Goal: Transaction & Acquisition: Purchase product/service

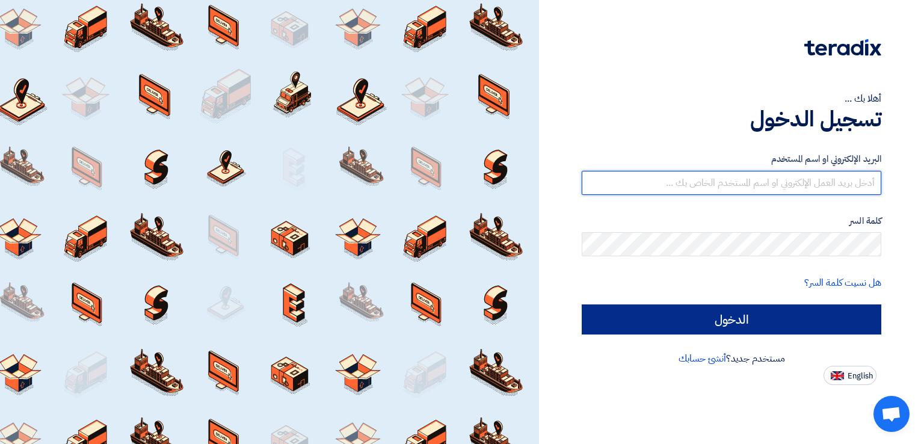
type input "[EMAIL_ADDRESS][DOMAIN_NAME]"
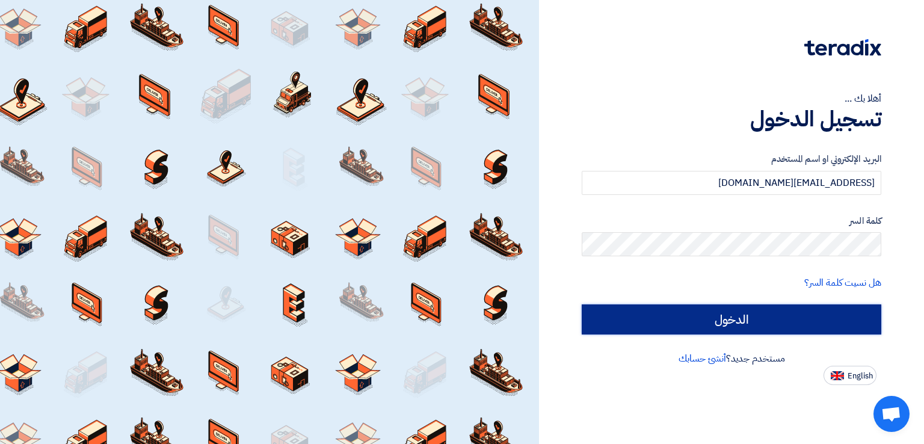
click at [624, 323] on input "الدخول" at bounding box center [732, 319] width 300 height 30
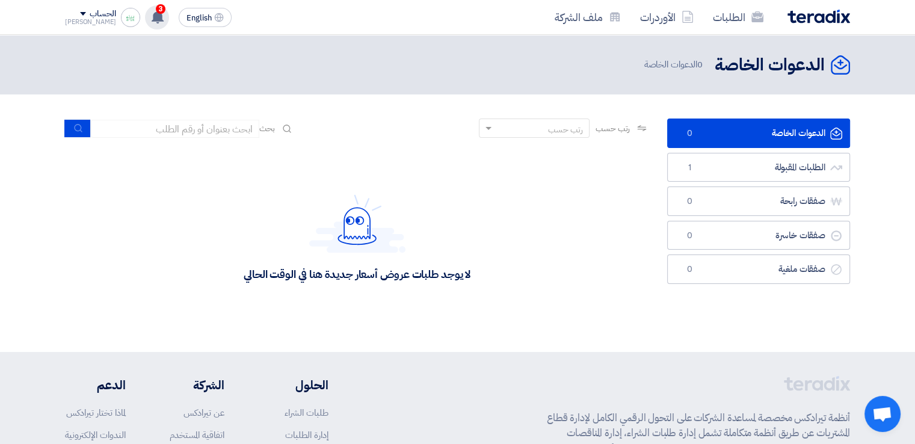
click at [145, 26] on div "3 تعديل جديد خاص بطلب شراء "طلمبات ومواتير Aug". [DATE] تعديل جديد خاص بطلب شرا…" at bounding box center [157, 17] width 24 height 24
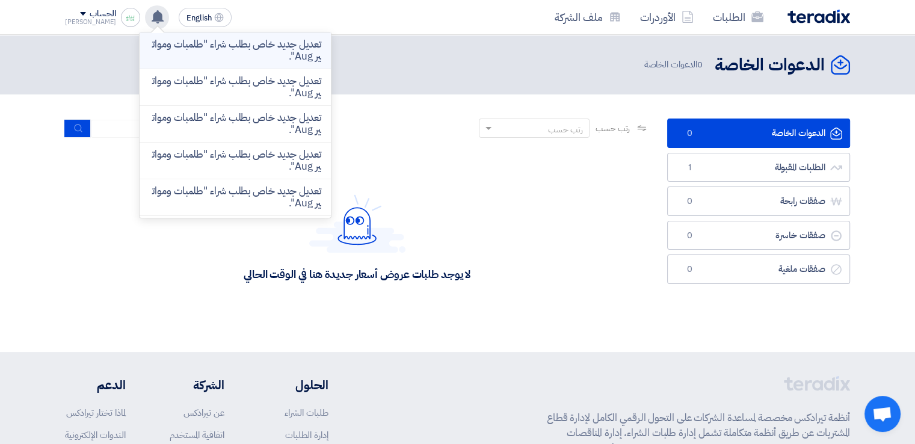
click at [219, 49] on p "تعديل جديد خاص بطلب شراء "طلمبات ومواتير Aug"." at bounding box center [235, 50] width 172 height 24
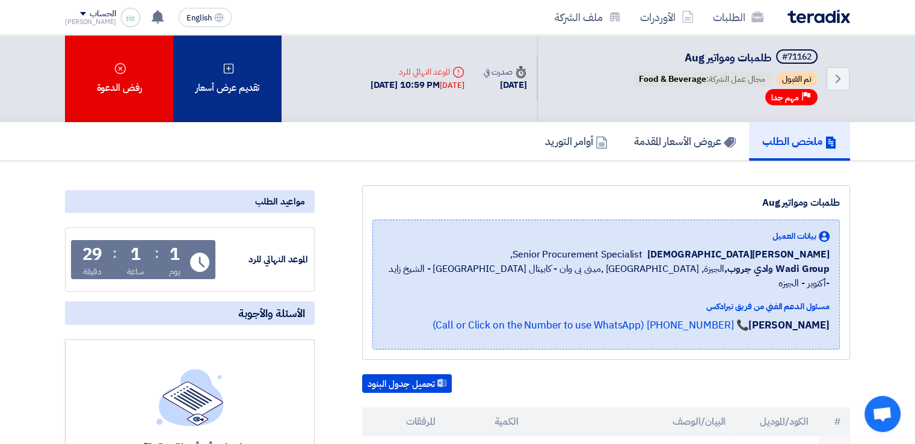
click at [250, 63] on div "تقديم عرض أسعار" at bounding box center [227, 78] width 108 height 87
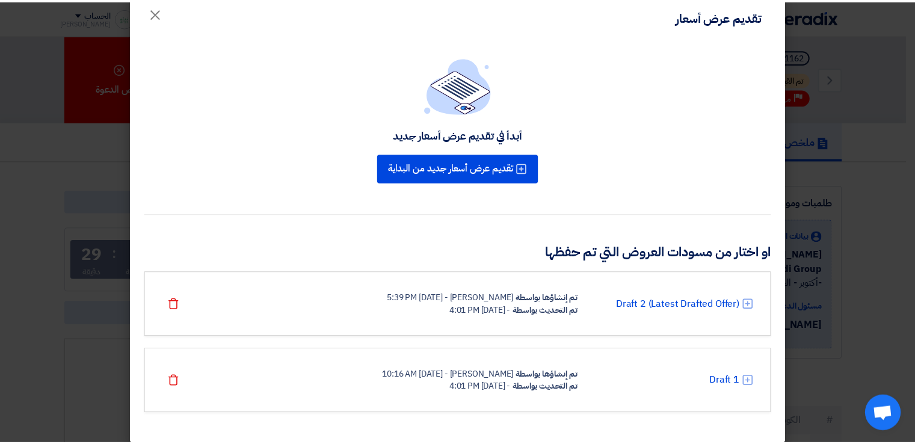
scroll to position [31, 0]
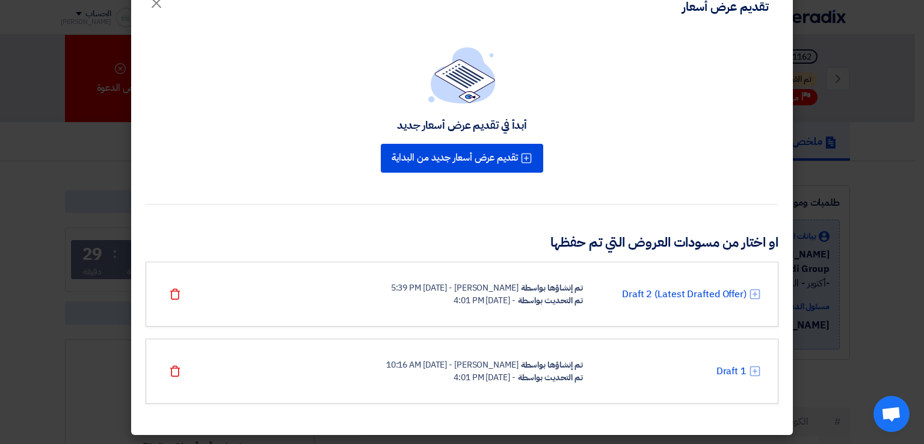
click at [515, 294] on div "- [DATE] 4:01 PM" at bounding box center [484, 300] width 61 height 13
click at [624, 292] on link "Draft 2 (Latest Drafted Offer)" at bounding box center [684, 294] width 125 height 14
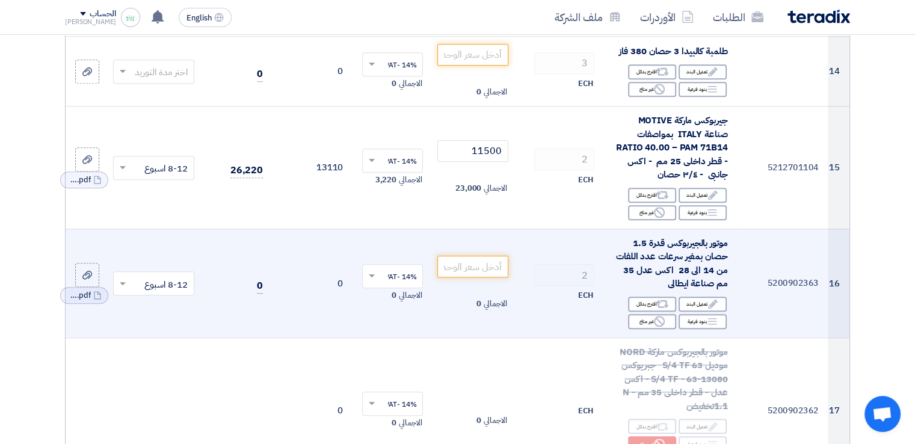
scroll to position [1323, 0]
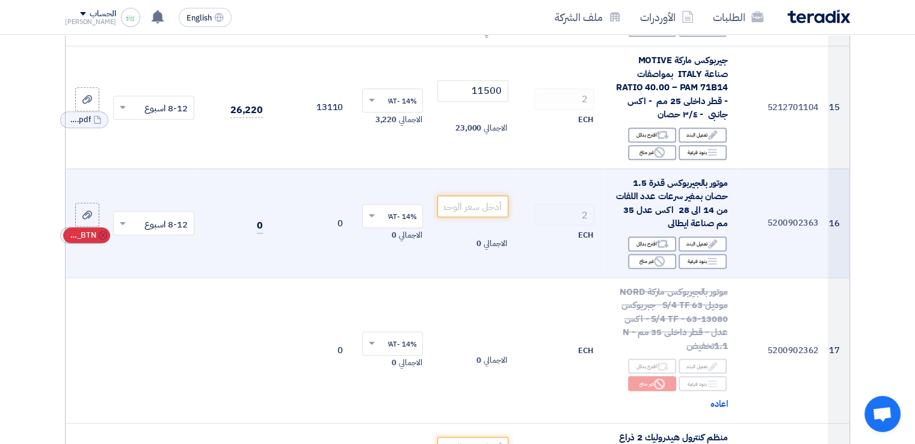
click at [87, 236] on span "RFQ_STEP1.ITEMS_DELETE_BTN" at bounding box center [81, 235] width 29 height 12
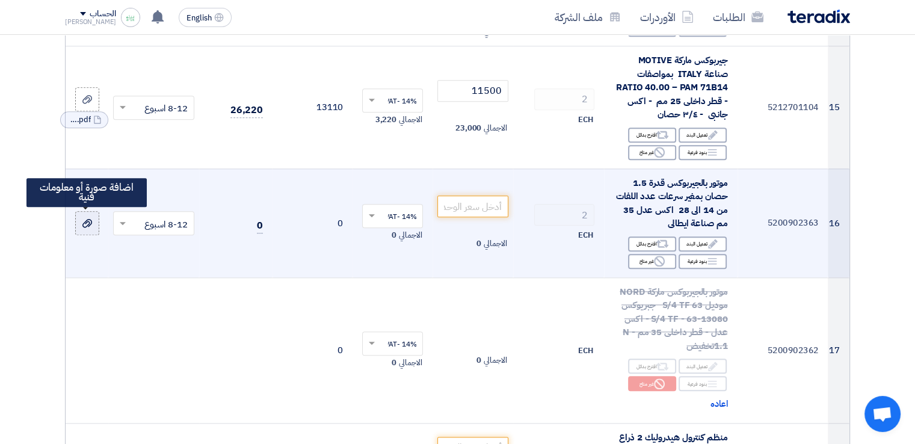
click at [82, 223] on use at bounding box center [87, 223] width 10 height 8
click at [0, 0] on input "file" at bounding box center [0, 0] width 0 height 0
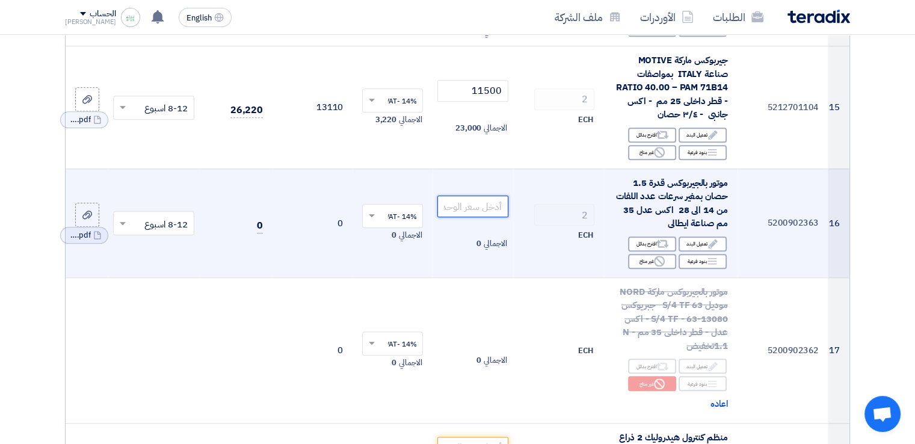
click at [472, 207] on input "number" at bounding box center [472, 206] width 70 height 22
paste input "57850"
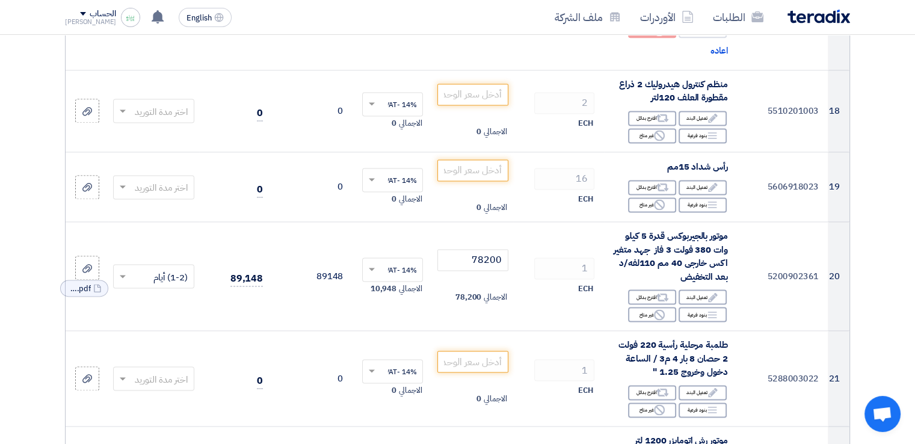
scroll to position [1804, 0]
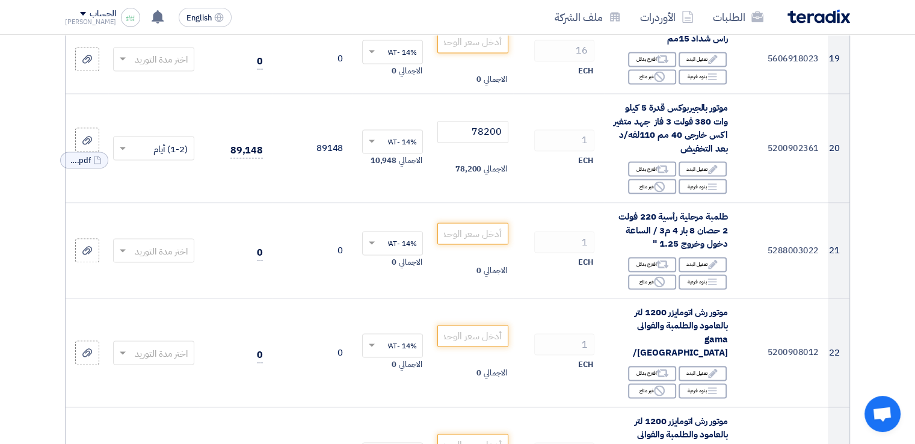
type input "57850"
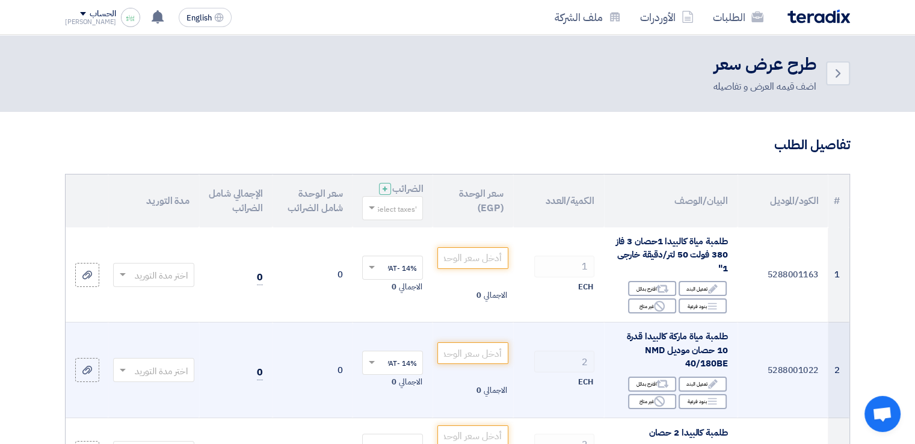
scroll to position [0, 0]
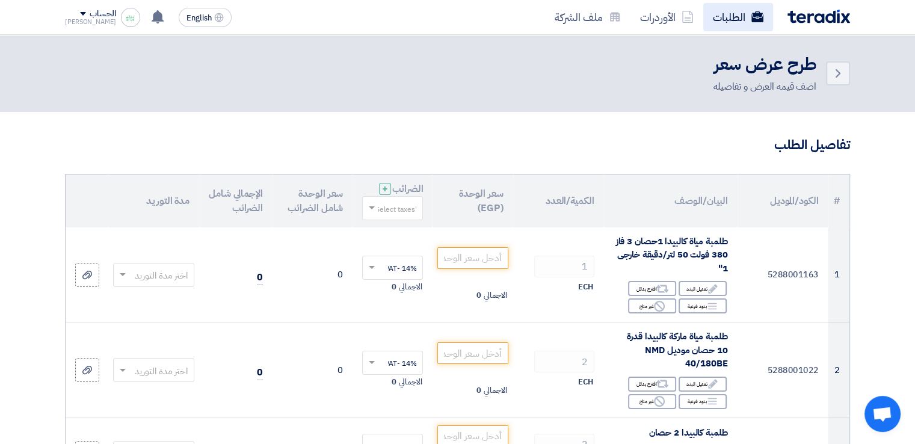
click at [624, 15] on link "الطلبات" at bounding box center [738, 17] width 70 height 28
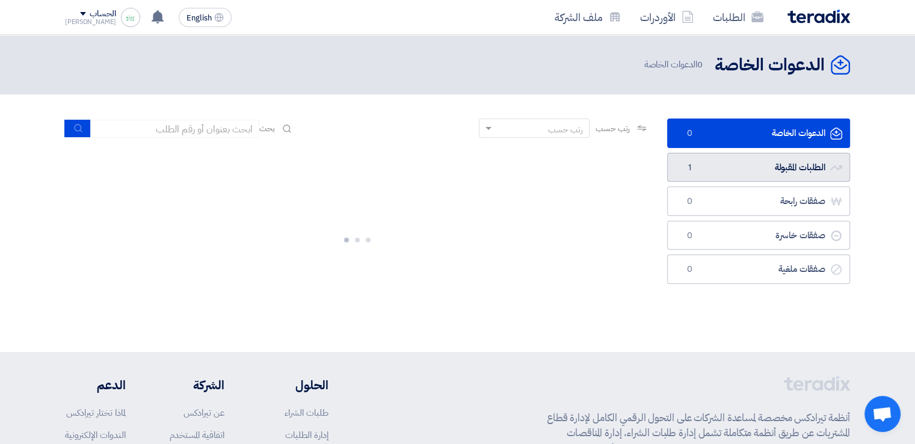
click at [624, 164] on link "الطلبات المقبولة الطلبات المقبولة 1" at bounding box center [758, 167] width 183 height 29
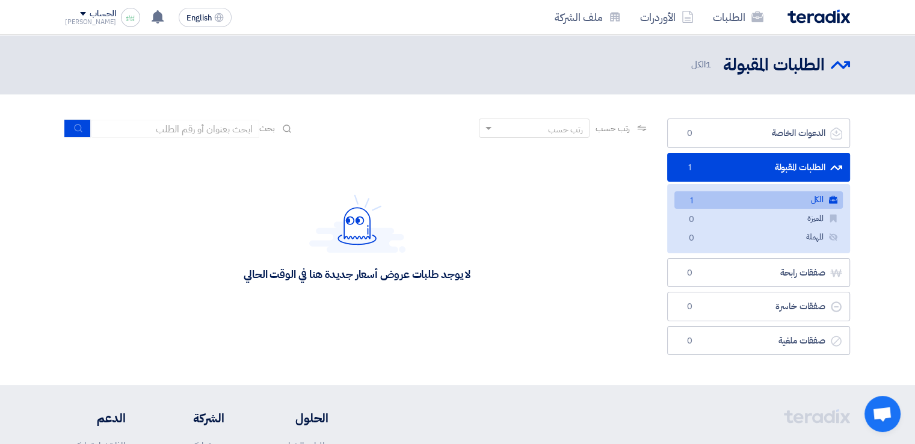
click at [565, 227] on div "لا يوجد طلبات عروض أسعار جديدة هنا في الوقت الحالي" at bounding box center [357, 237] width 584 height 180
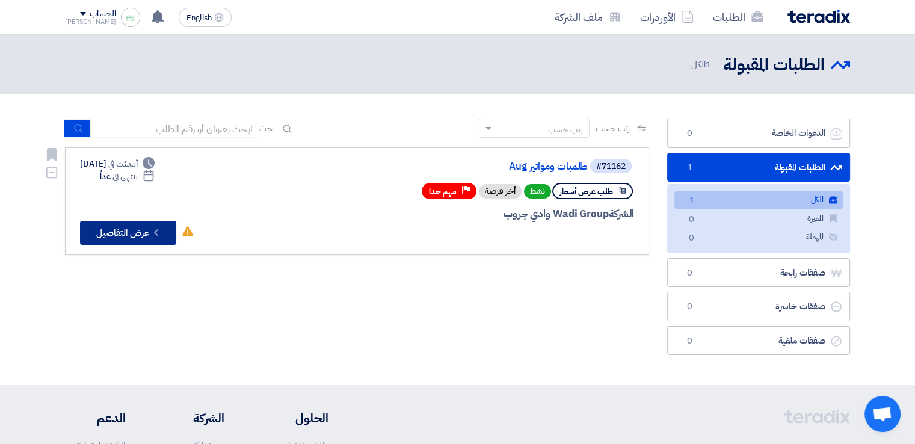
click at [104, 229] on button "Check details عرض التفاصيل" at bounding box center [128, 233] width 96 height 24
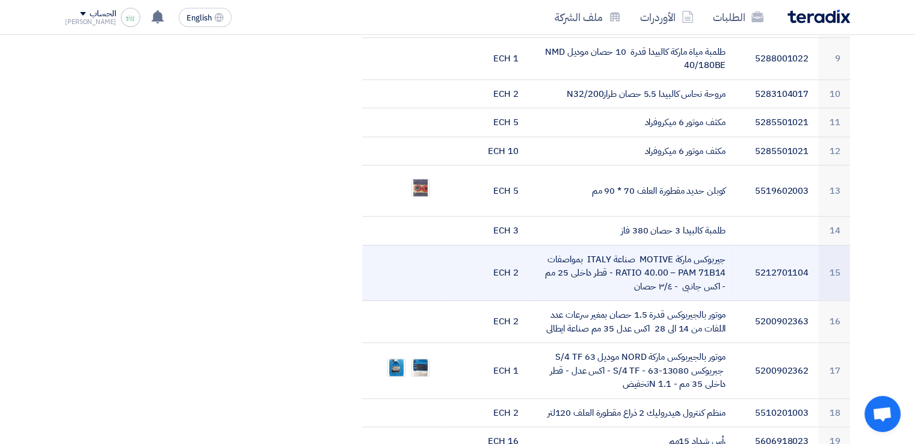
scroll to position [662, 0]
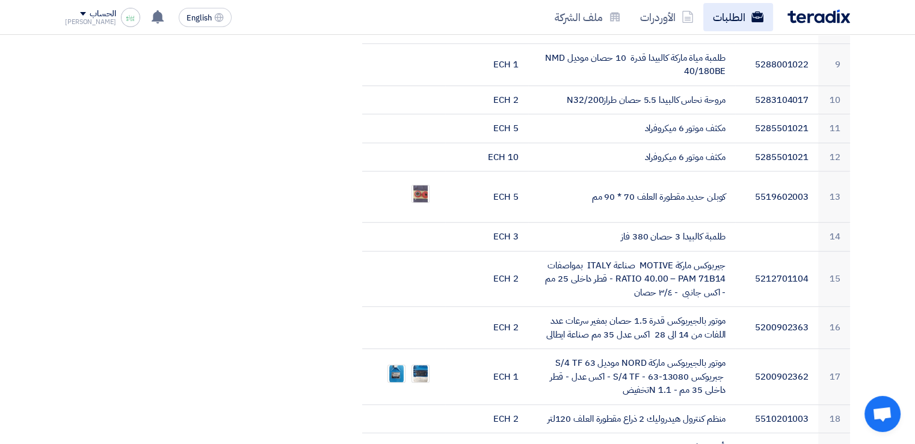
click at [624, 16] on link "الطلبات" at bounding box center [738, 17] width 70 height 28
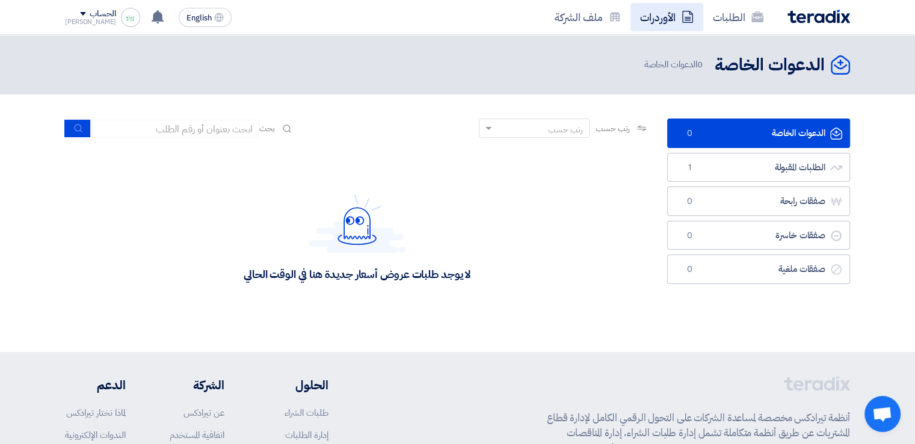
click at [624, 13] on link "الأوردرات" at bounding box center [666, 17] width 73 height 28
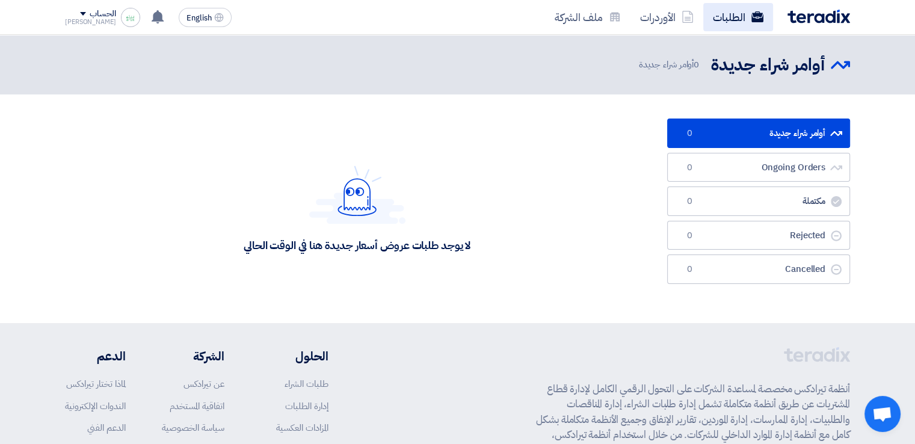
click at [624, 22] on link "الطلبات" at bounding box center [738, 17] width 70 height 28
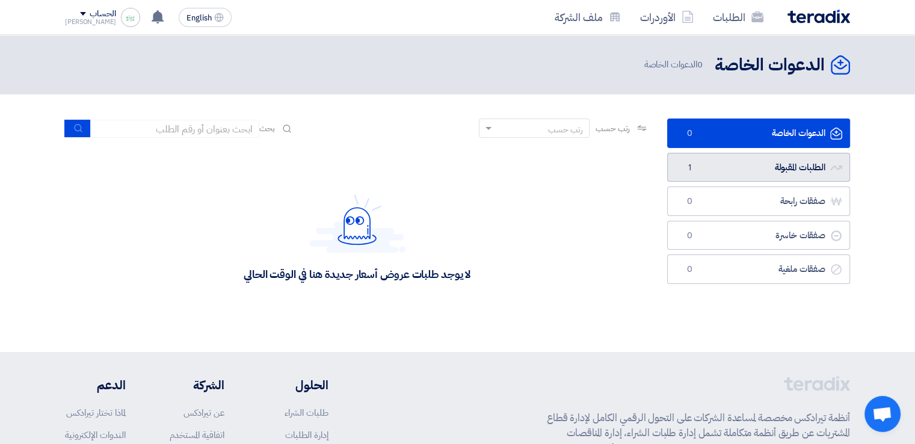
click at [624, 163] on link "الطلبات المقبولة الطلبات المقبولة 1" at bounding box center [758, 167] width 183 height 29
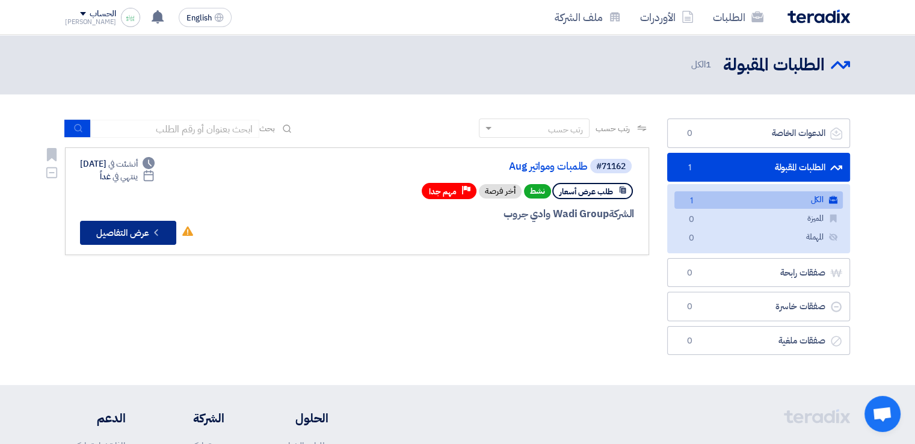
click at [141, 234] on button "Check details عرض التفاصيل" at bounding box center [128, 233] width 96 height 24
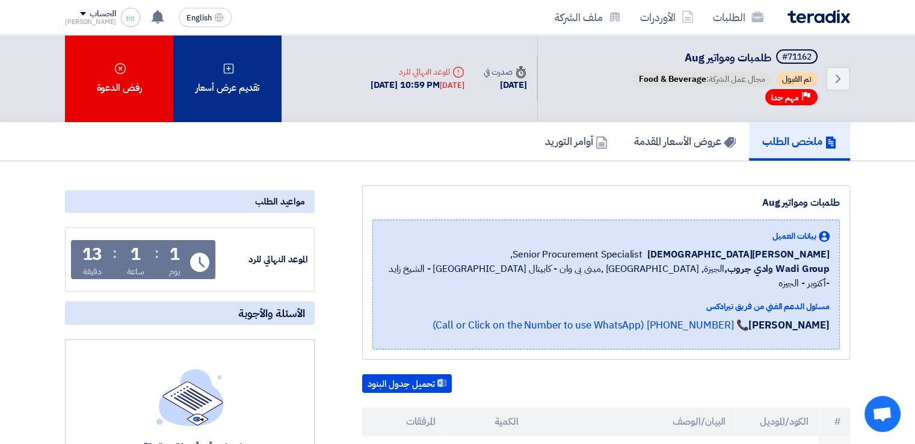
click at [250, 56] on div "تقديم عرض أسعار" at bounding box center [227, 78] width 108 height 87
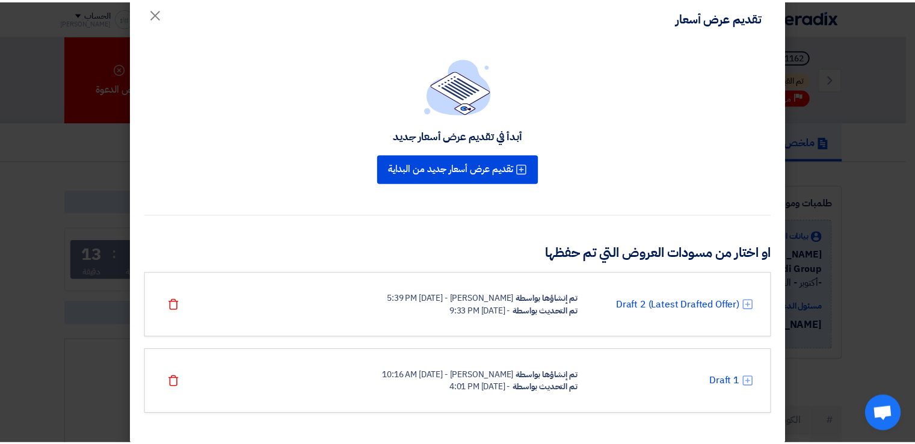
scroll to position [31, 0]
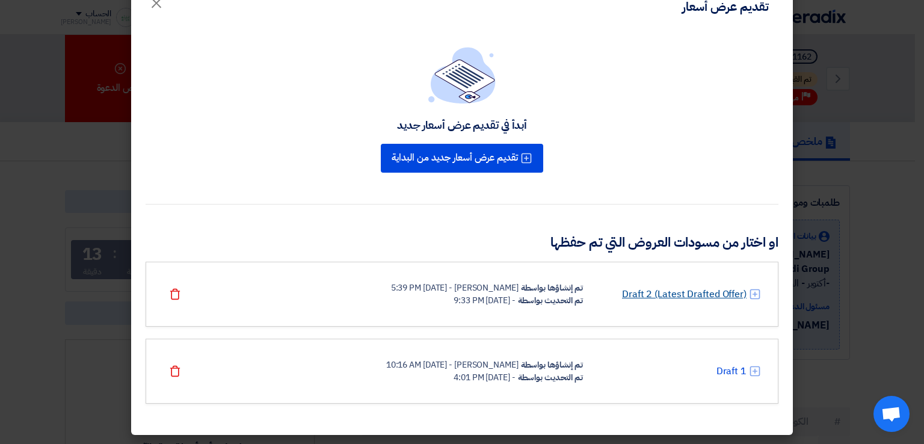
click at [624, 293] on link "Draft 2 (Latest Drafted Offer)" at bounding box center [684, 294] width 125 height 14
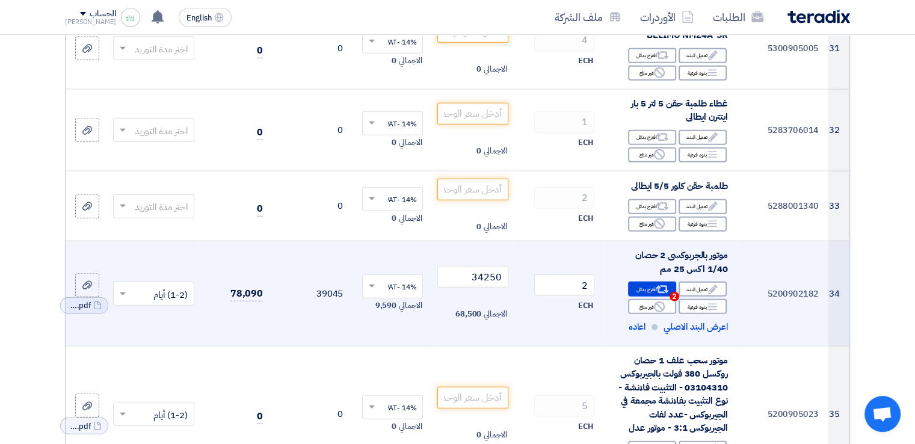
scroll to position [2947, 0]
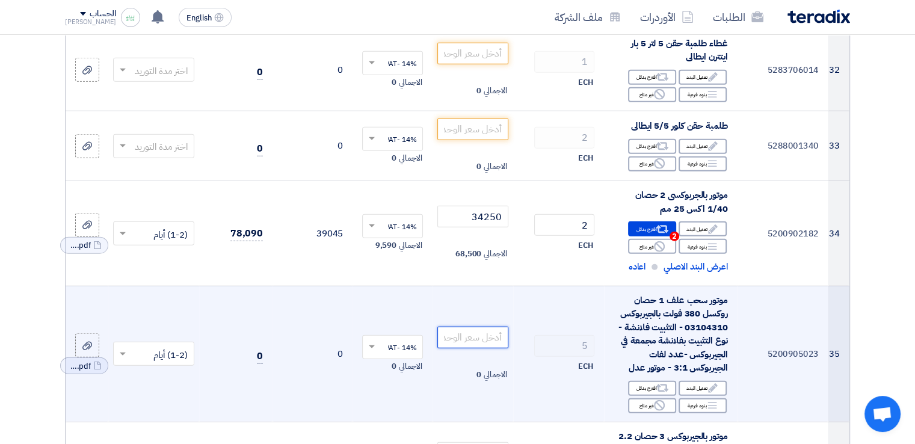
click at [469, 327] on input "number" at bounding box center [472, 338] width 70 height 22
paste input "23500"
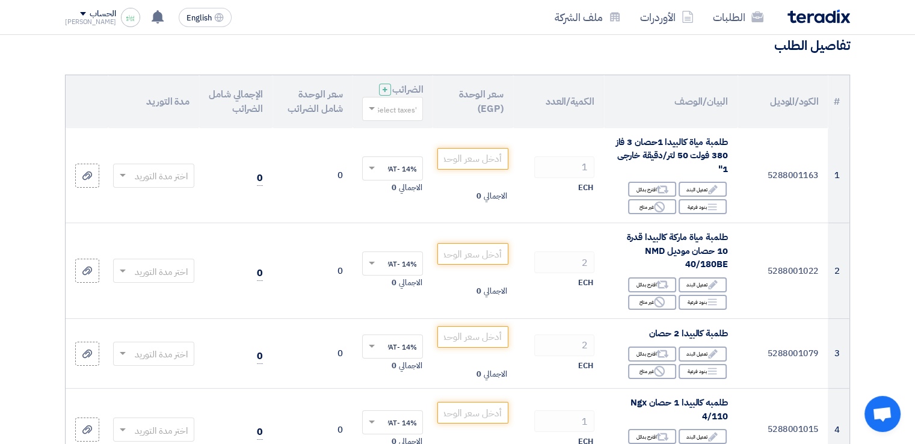
scroll to position [0, 0]
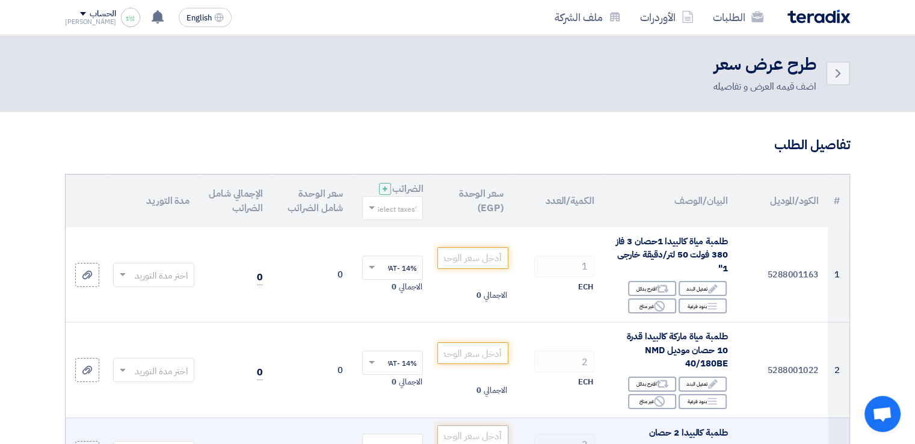
type input "23500"
